Goal: Task Accomplishment & Management: Complete application form

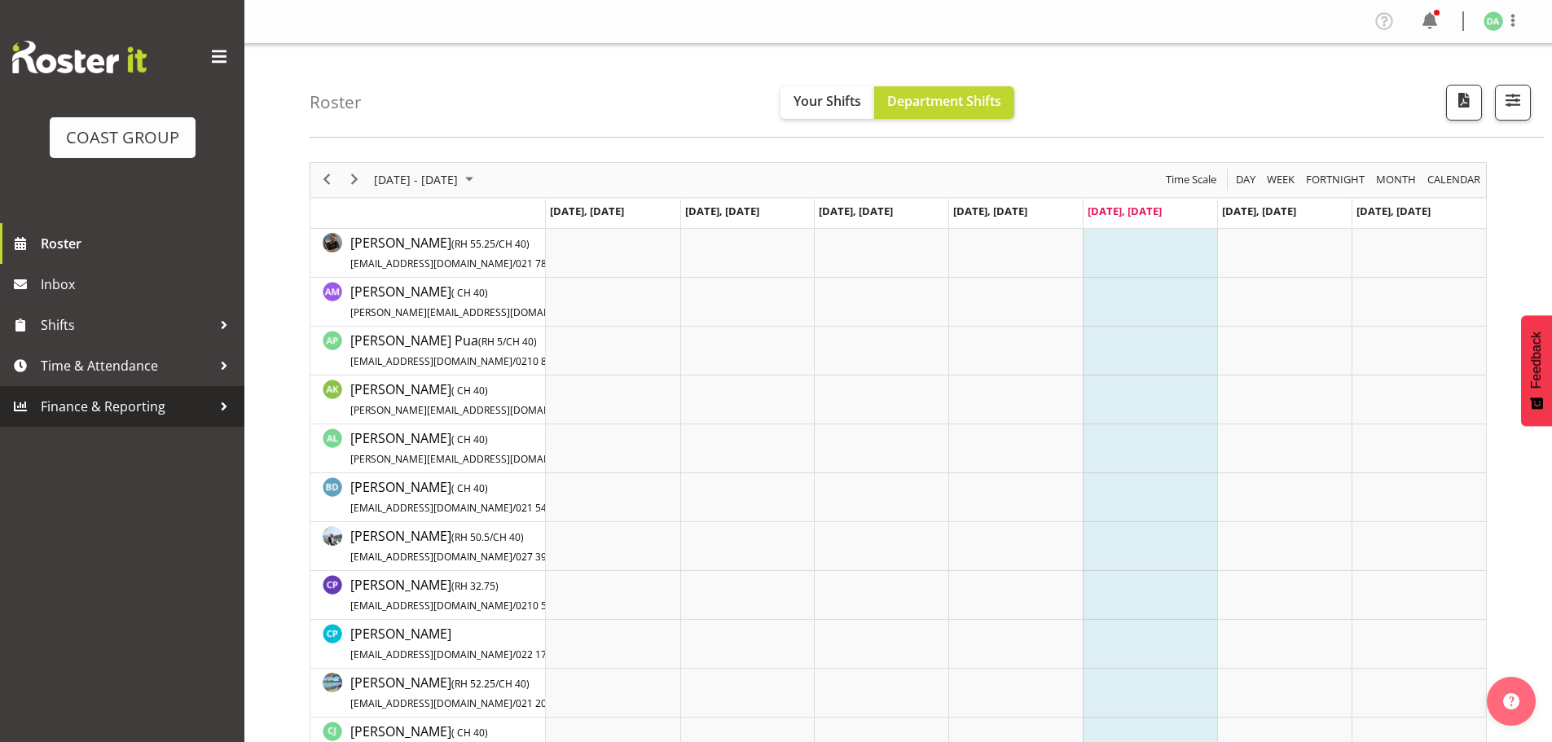
click at [99, 409] on span "Finance & Reporting" at bounding box center [126, 406] width 171 height 24
click at [107, 375] on span "Time & Attendance" at bounding box center [126, 366] width 171 height 24
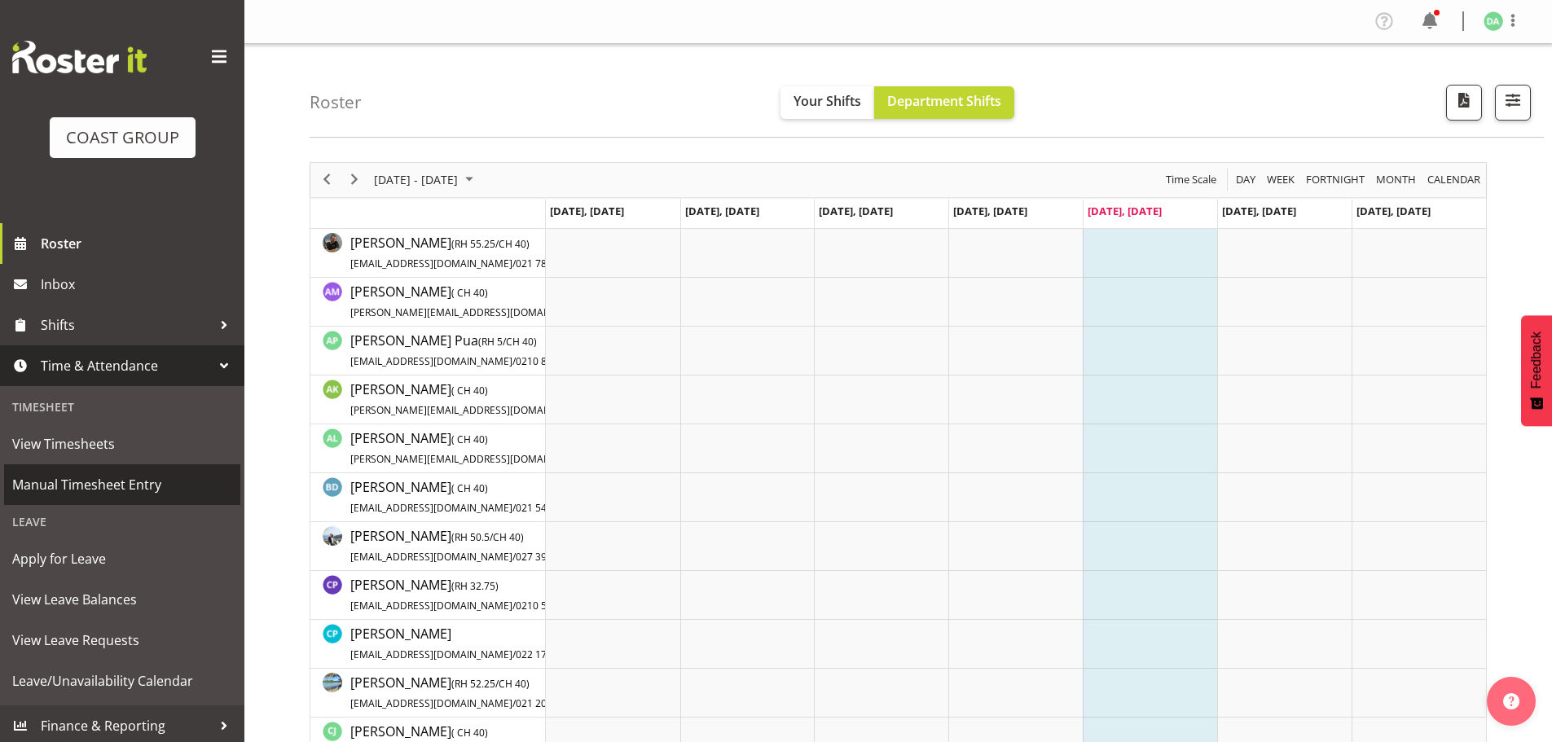
click at [87, 471] on link "Manual Timesheet Entry" at bounding box center [122, 484] width 236 height 41
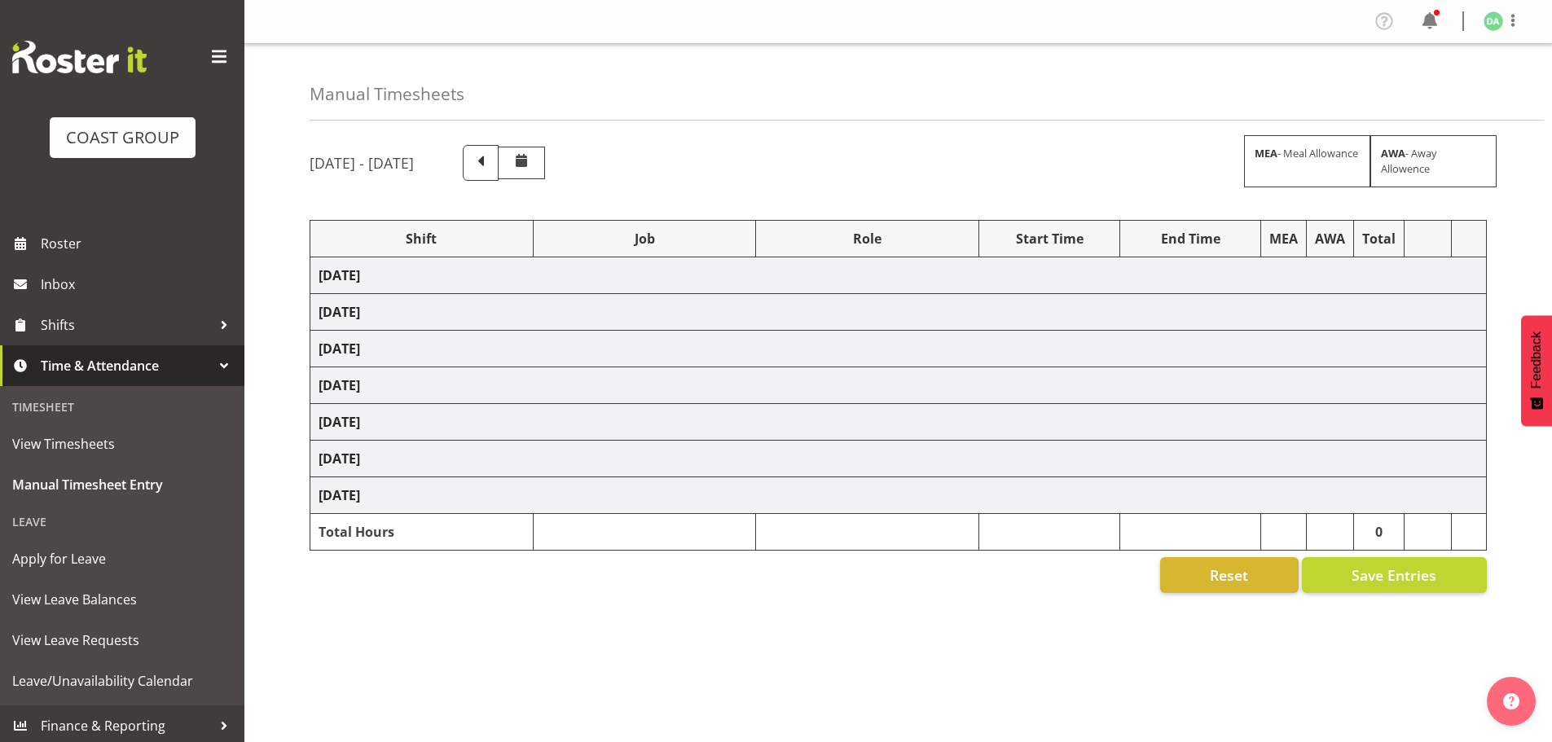
select select "9236"
select select "8457"
select select "8458"
select select "8727"
select select "8786"
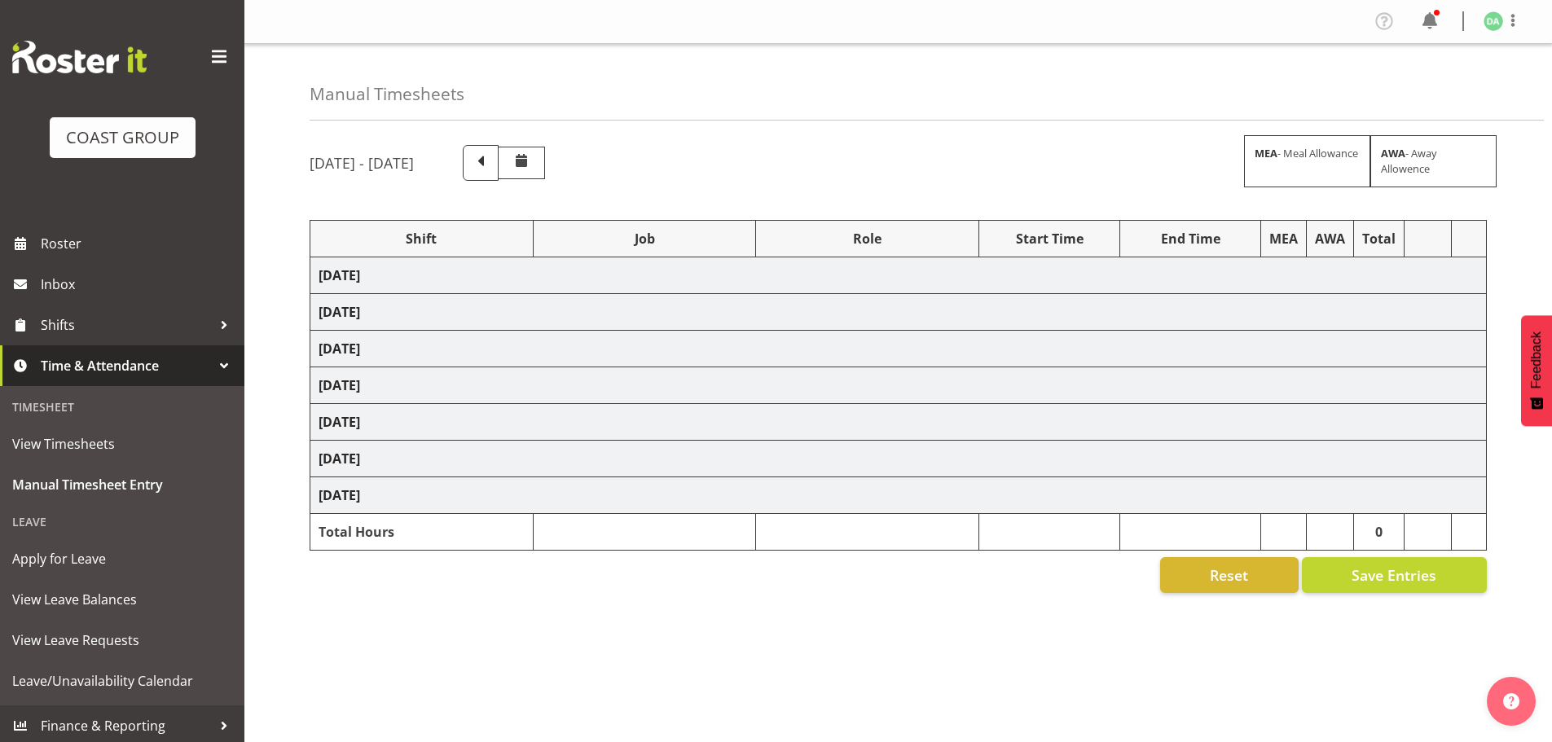
select select "9082"
select select "9023"
select select "8934"
select select "9735"
select select "8513"
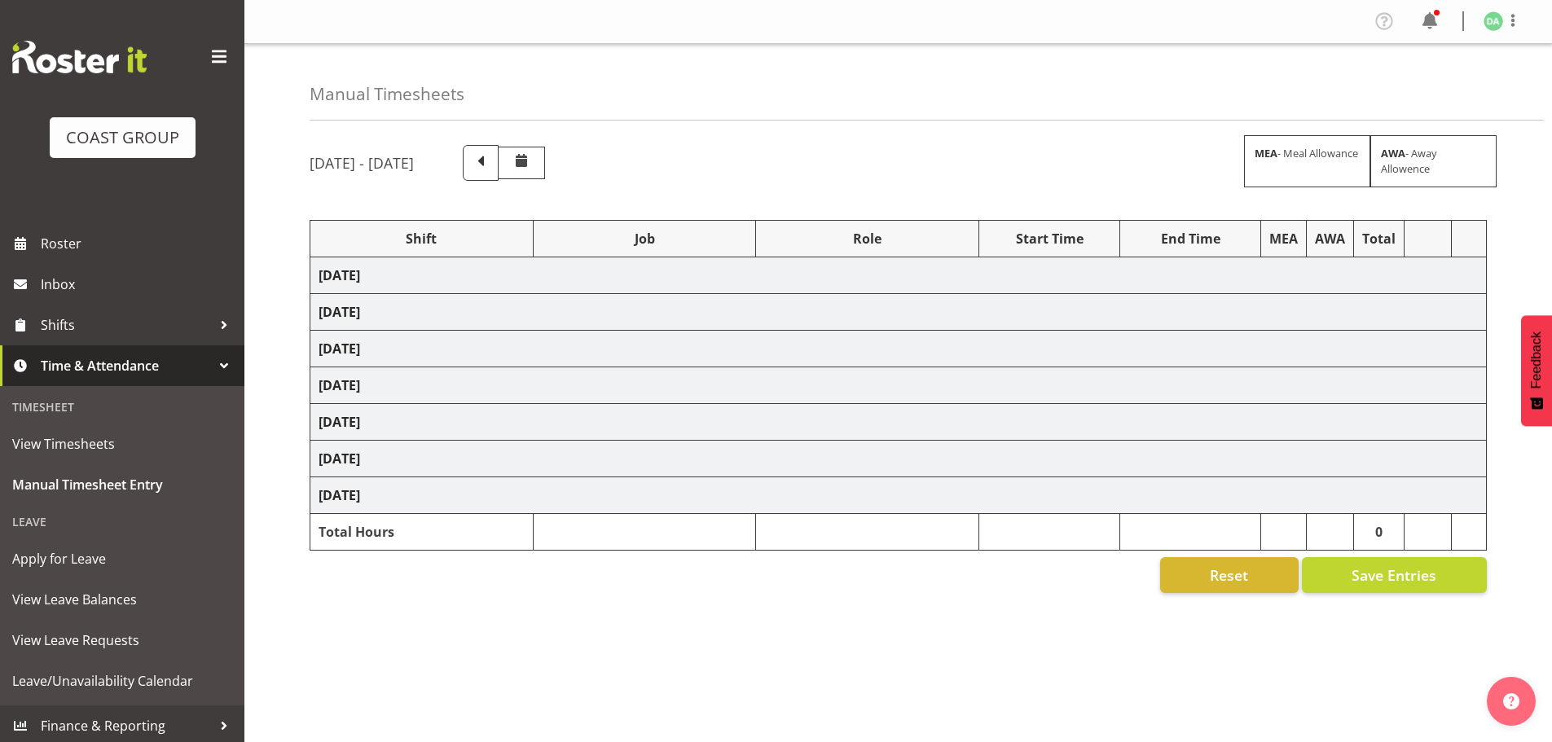
select select "10191"
select select "69"
select select "9410"
select select "8654"
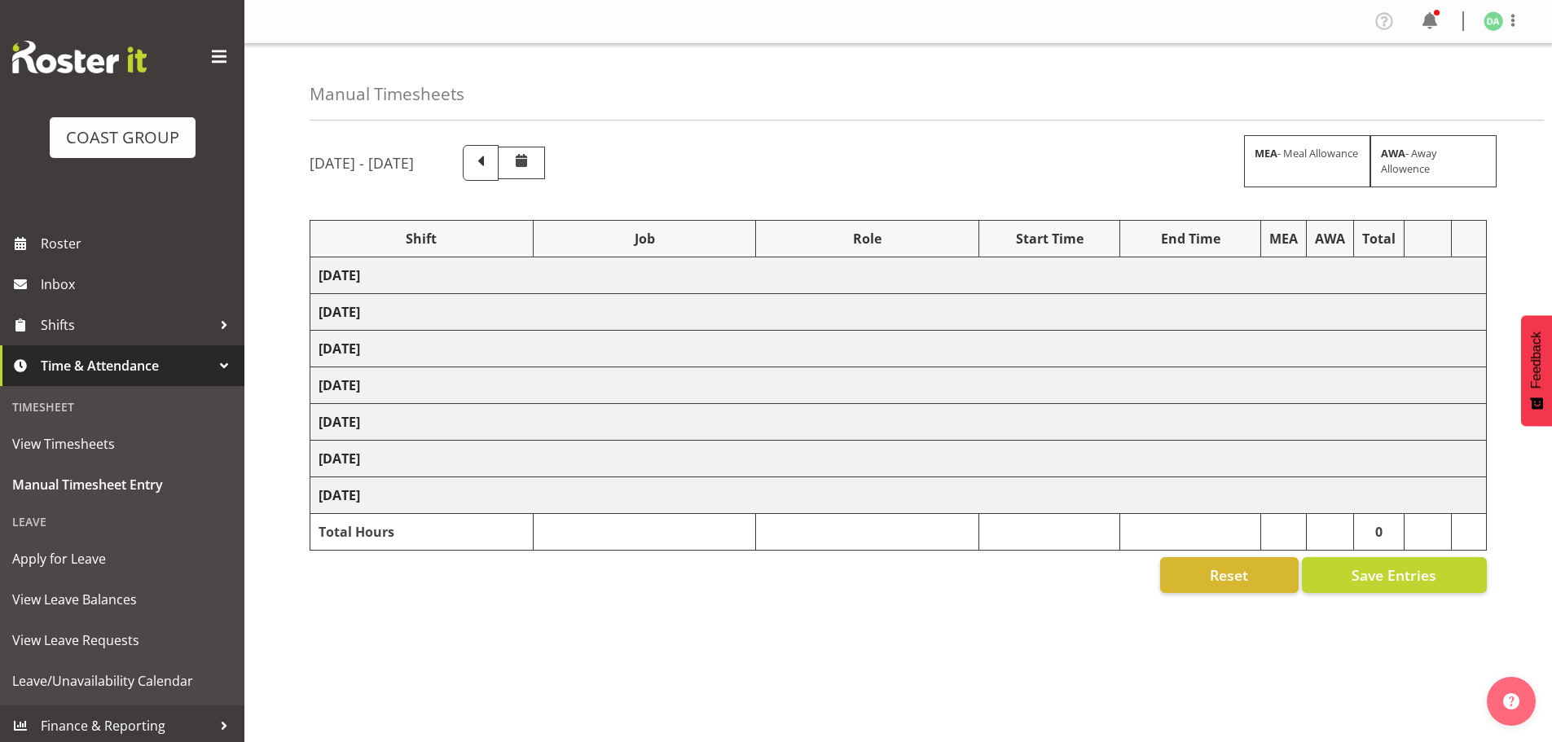
select select "9082"
select select "10417"
select select "9410"
select select "9239"
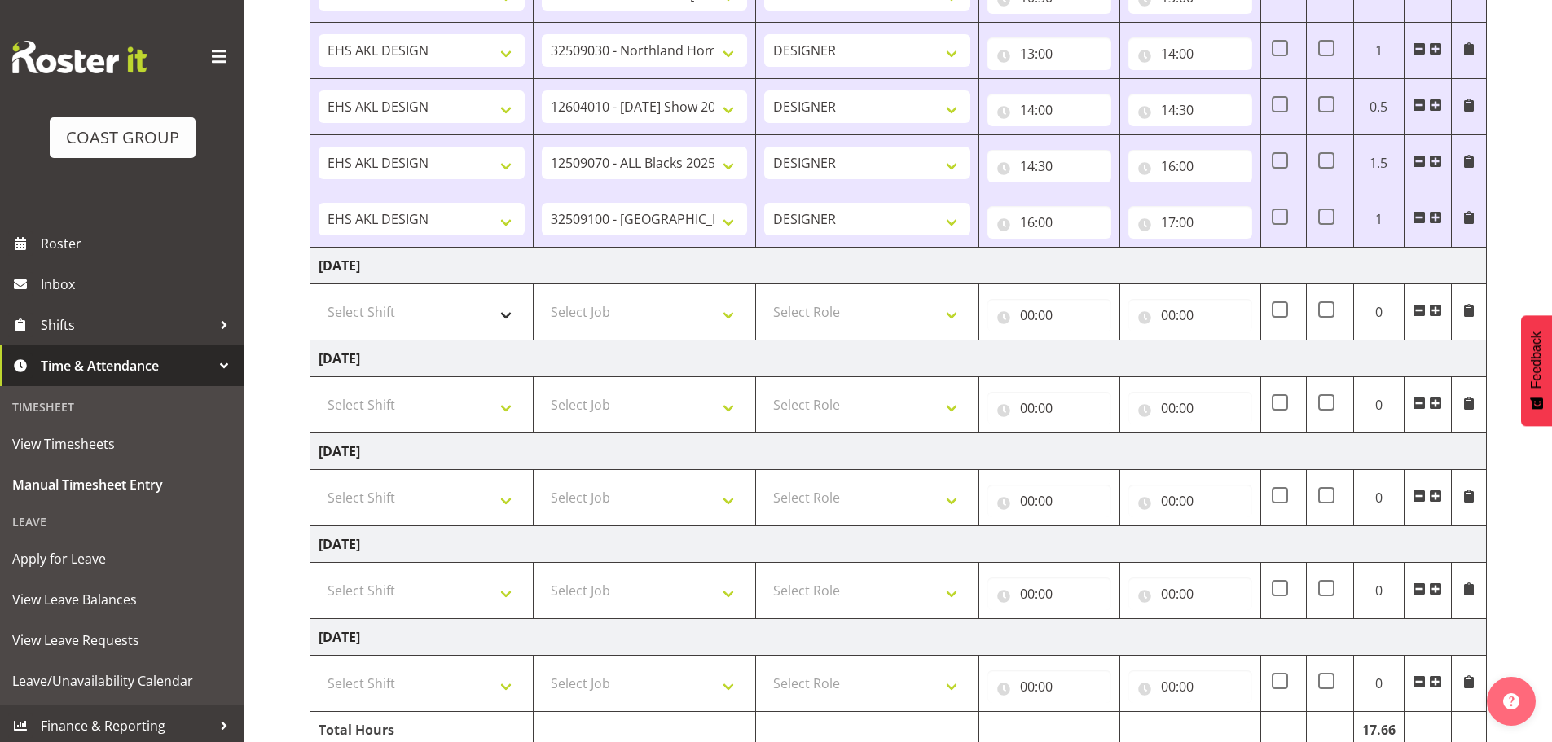
scroll to position [1222, 0]
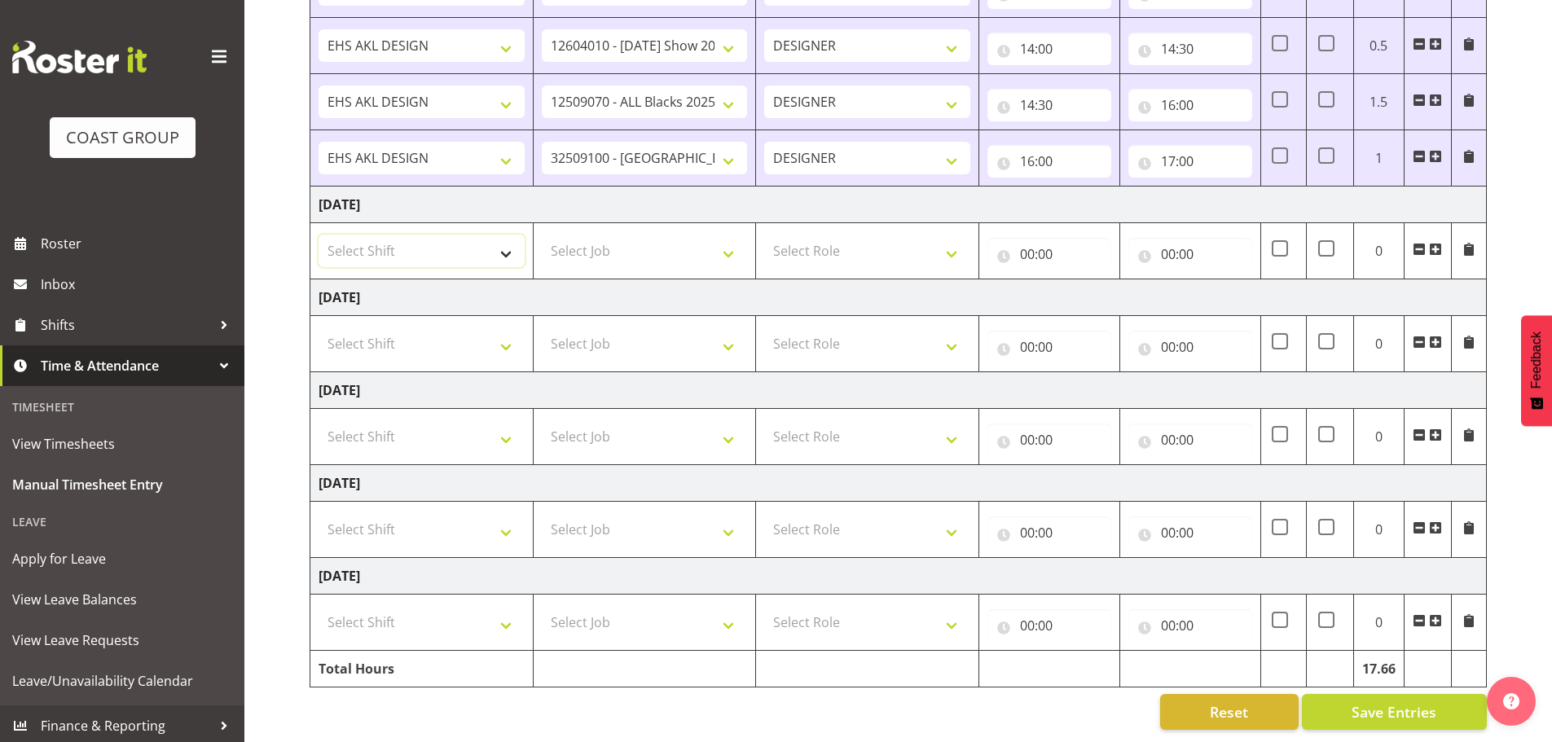
click at [415, 244] on select "Select Shift EHS AKL DESIGN" at bounding box center [422, 251] width 206 height 33
select select "1321"
click at [319, 235] on select "Select Shift EHS AKL DESIGN" at bounding box center [422, 251] width 206 height 33
drag, startPoint x: 686, startPoint y: 234, endPoint x: 687, endPoint y: 242, distance: 8.2
click at [686, 235] on select "Select Job 1 Carlton Events 1 Carlton Hamilton 1 Carlton Wellington 1 EHS WAREH…" at bounding box center [645, 251] width 206 height 33
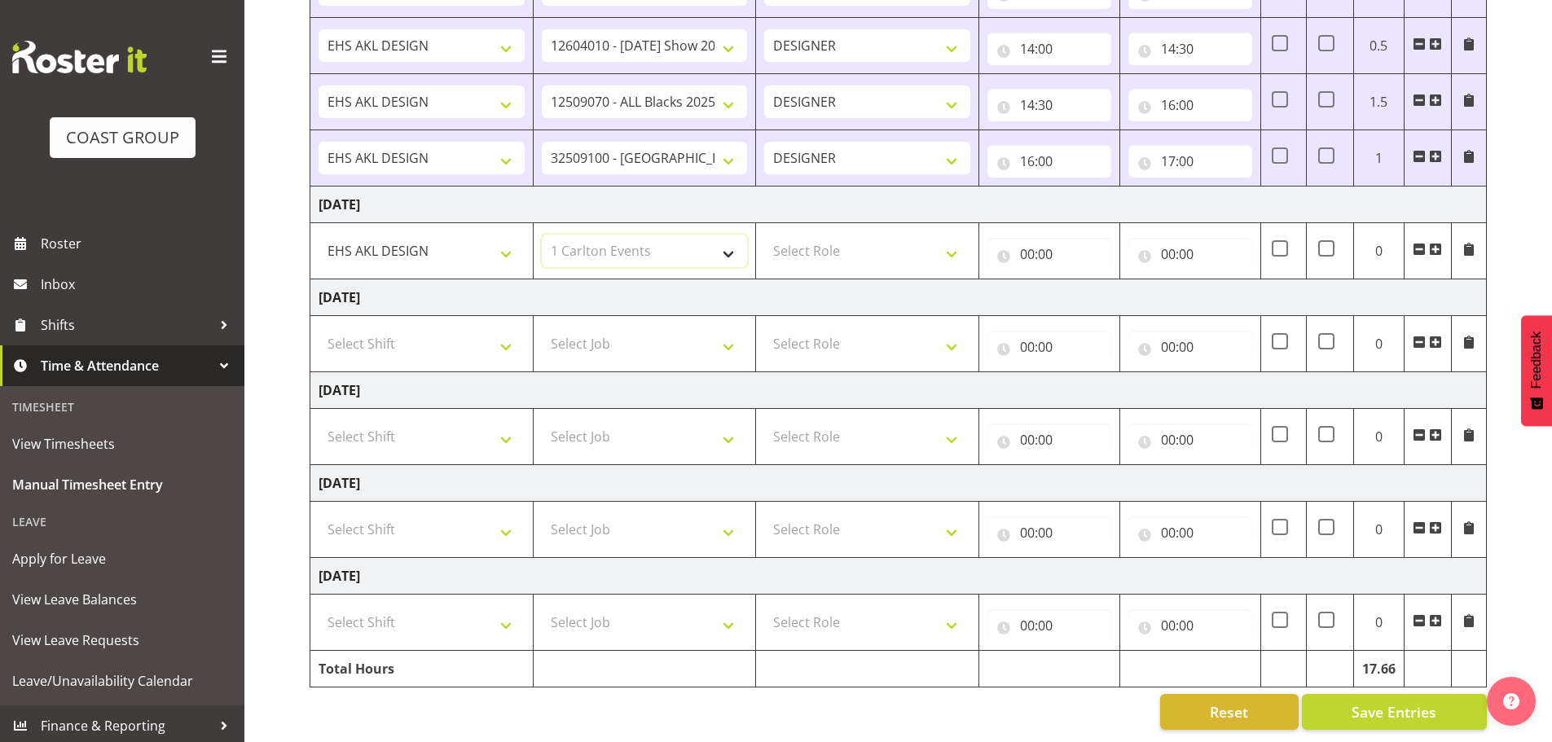
click at [542, 235] on select "Select Job 1 Carlton Events 1 Carlton Hamilton 1 Carlton Wellington 1 EHS WAREH…" at bounding box center [645, 251] width 206 height 33
click at [697, 240] on select "1 Carlton Events 1 Carlton Hamilton 1 Carlton Wellington 1 EHS WAREHOUSE/OFFICE…" at bounding box center [645, 251] width 206 height 33
select select "69"
click at [542, 235] on select "1 Carlton Events 1 Carlton Hamilton 1 Carlton Wellington 1 EHS WAREHOUSE/OFFICE…" at bounding box center [645, 251] width 206 height 33
click at [884, 241] on select "Select Role DESIGNER Designer" at bounding box center [867, 251] width 206 height 33
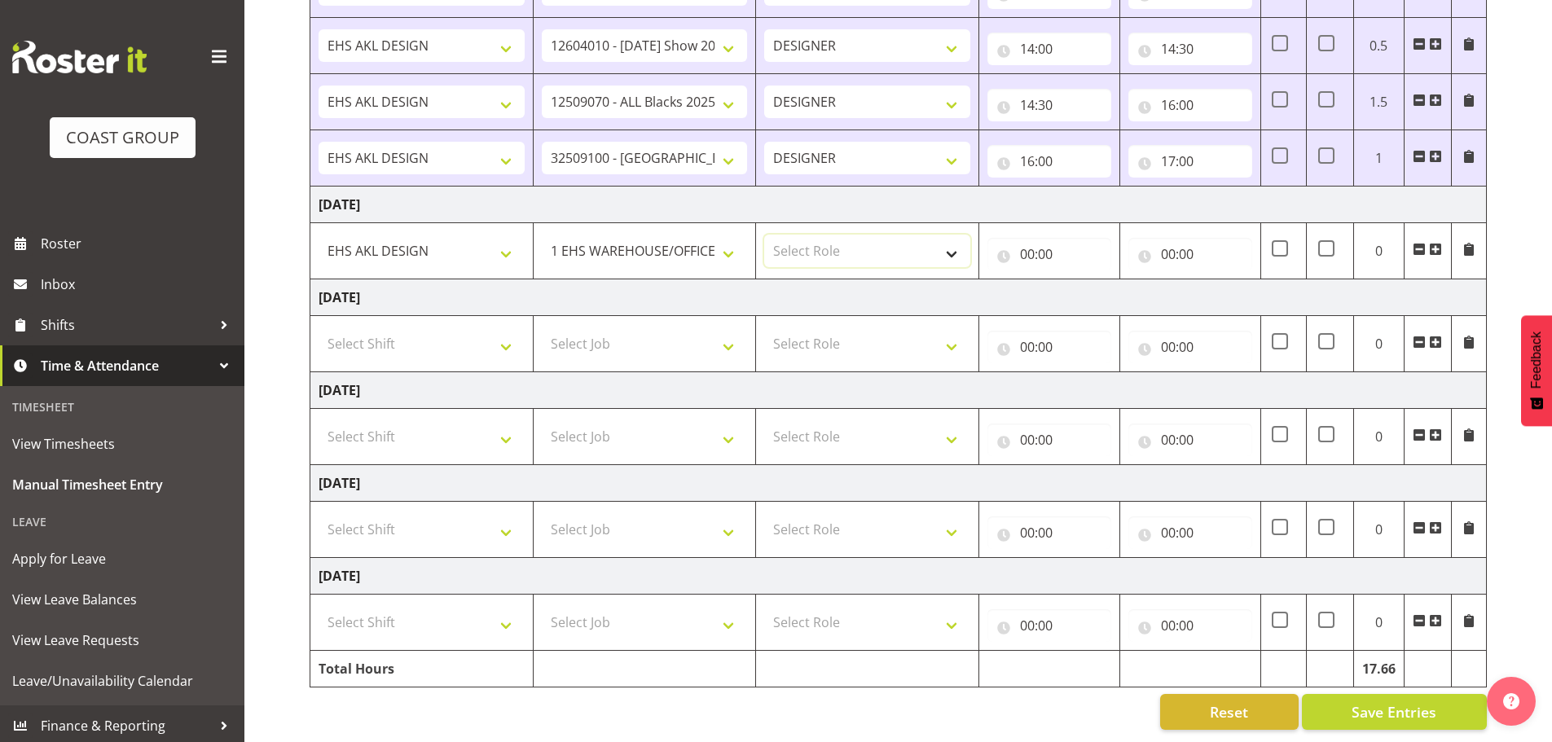
select select "38"
click at [764, 235] on select "Select Role DESIGNER Designer" at bounding box center [867, 251] width 206 height 33
drag, startPoint x: 1009, startPoint y: 247, endPoint x: 1045, endPoint y: 255, distance: 37.6
click at [1011, 246] on input "00:00" at bounding box center [1049, 254] width 124 height 33
click at [1104, 298] on select "00 01 02 03 04 05 06 07 08 09 10 11 12 13 14 15 16 17 18 19 20 21 22 23" at bounding box center [1098, 296] width 37 height 33
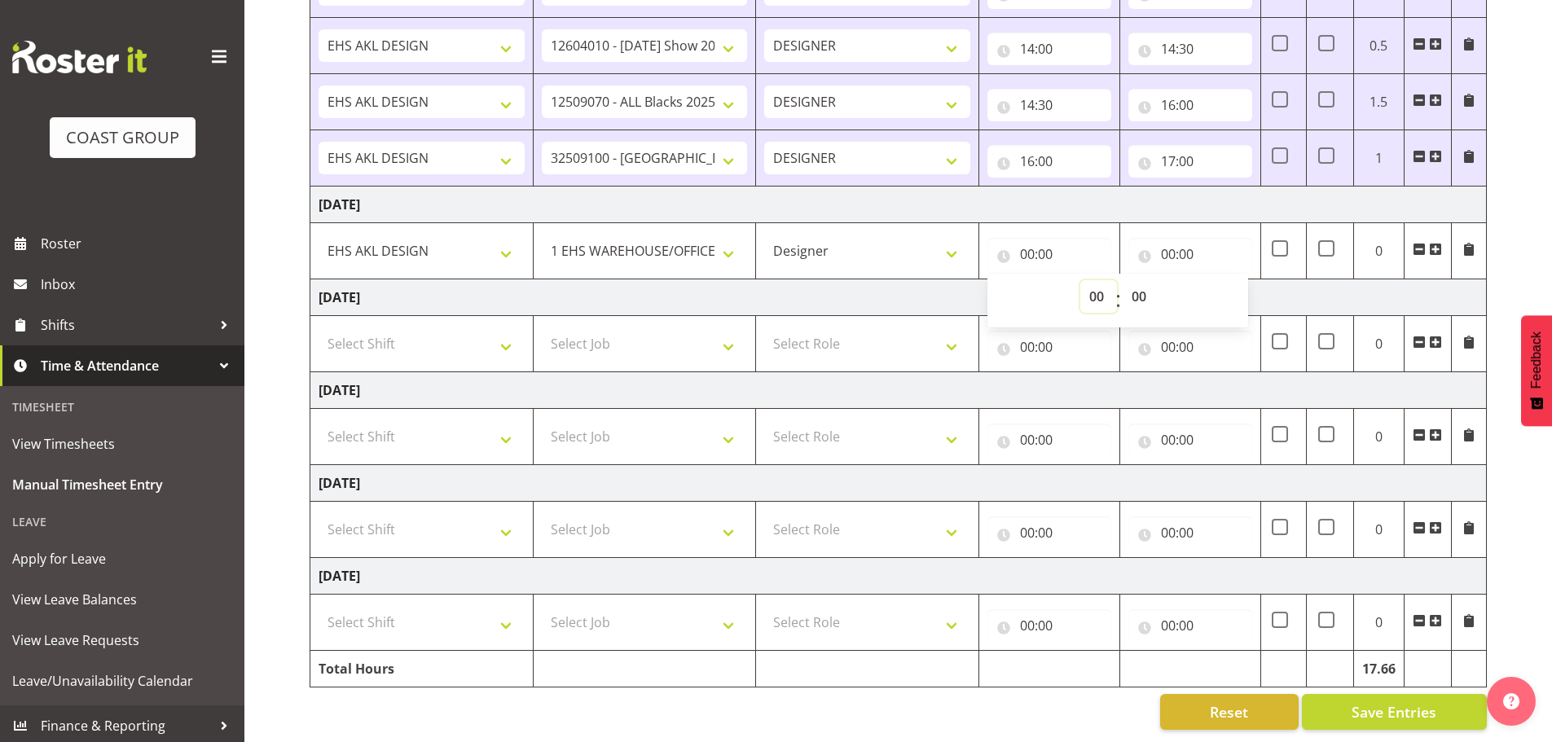
select select "7"
click at [1080, 280] on select "00 01 02 03 04 05 06 07 08 09 10 11 12 13 14 15 16 17 18 19 20 21 22 23" at bounding box center [1098, 296] width 37 height 33
type input "07:00"
click at [1130, 283] on select "00 01 02 03 04 05 06 07 08 09 10 11 12 13 14 15 16 17 18 19 20 21 22 23 24 25 2…" at bounding box center [1141, 296] width 37 height 33
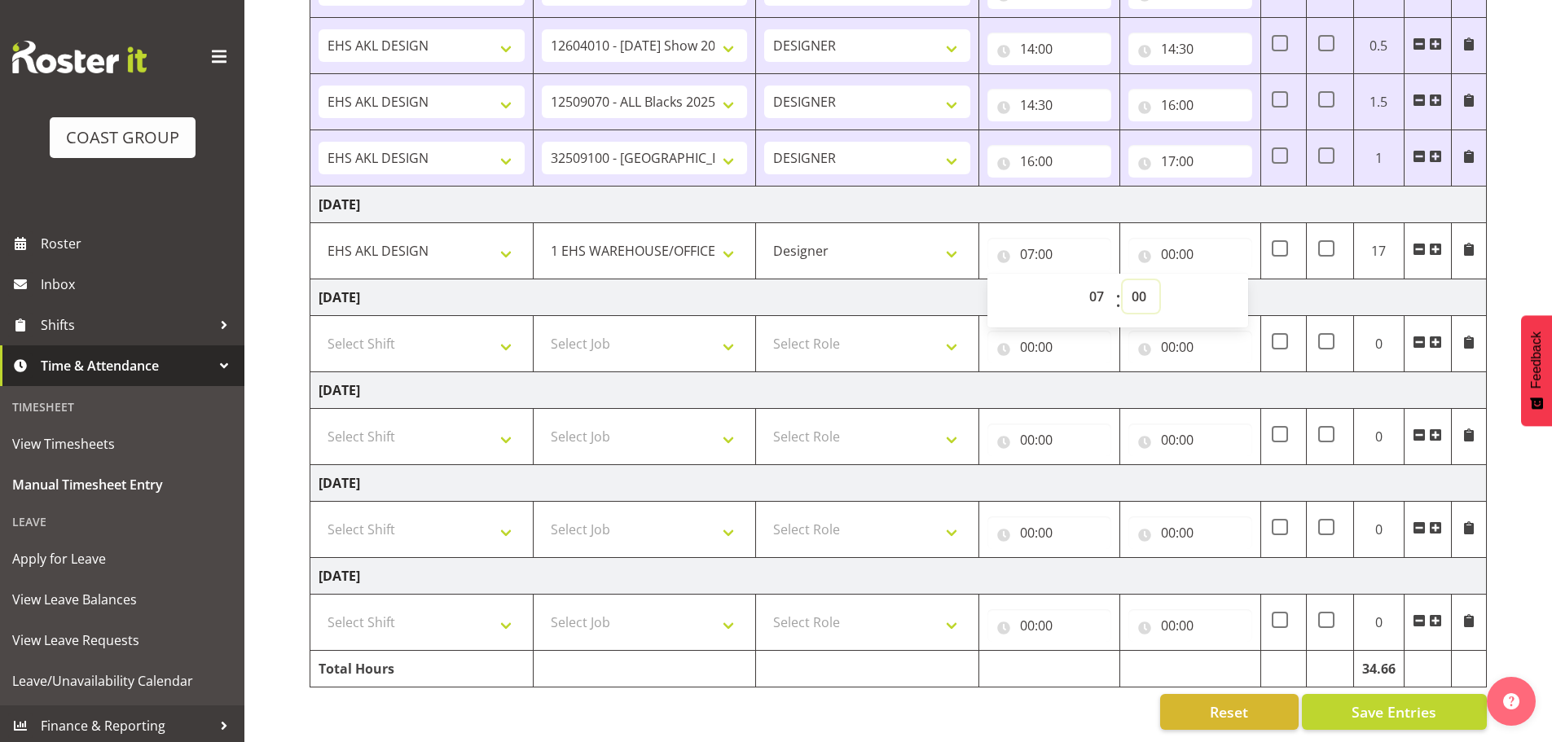
click at [1142, 295] on select "00 01 02 03 04 05 06 07 08 09 10 11 12 13 14 15 16 17 18 19 20 21 22 23 24 25 2…" at bounding box center [1141, 296] width 37 height 33
select select "30"
click at [1123, 280] on select "00 01 02 03 04 05 06 07 08 09 10 11 12 13 14 15 16 17 18 19 20 21 22 23 24 25 2…" at bounding box center [1141, 296] width 37 height 33
type input "07:30"
click at [1172, 240] on input "00:00" at bounding box center [1190, 254] width 124 height 33
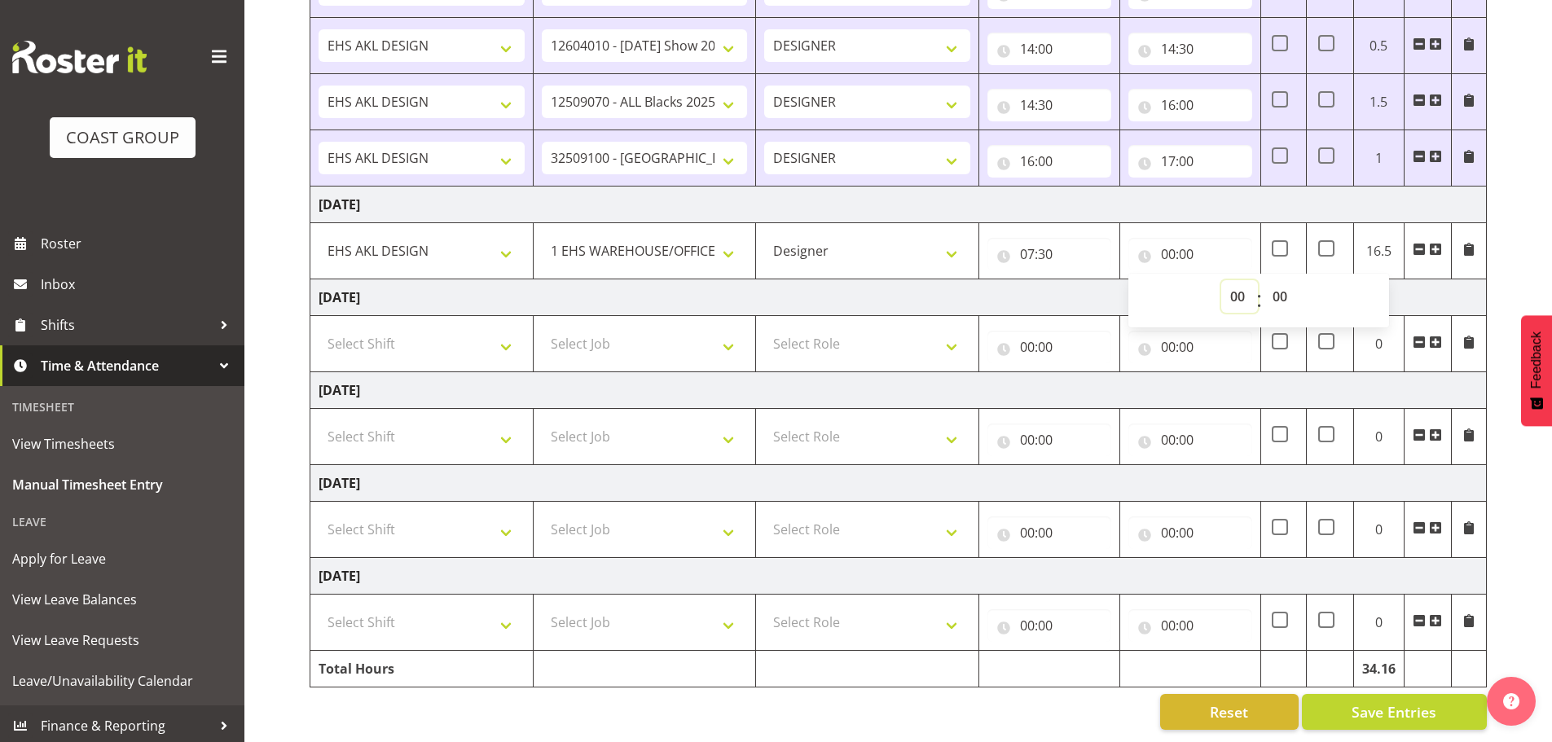
click at [1229, 283] on select "00 01 02 03 04 05 06 07 08 09 10 11 12 13 14 15 16 17 18 19 20 21 22 23" at bounding box center [1239, 296] width 37 height 33
select select "8"
click at [1221, 280] on select "00 01 02 03 04 05 06 07 08 09 10 11 12 13 14 15 16 17 18 19 20 21 22 23" at bounding box center [1239, 296] width 37 height 33
type input "08:00"
click at [1388, 717] on button "Save Entries" at bounding box center [1394, 712] width 185 height 36
